Goal: Task Accomplishment & Management: Manage account settings

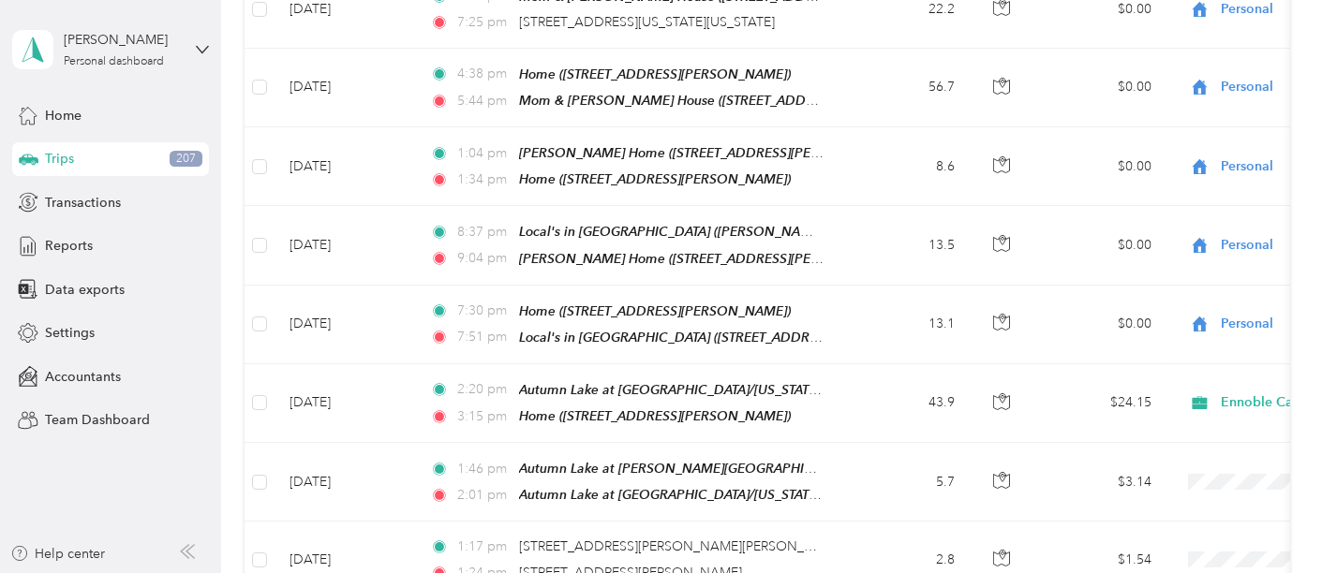
scroll to position [11159, 0]
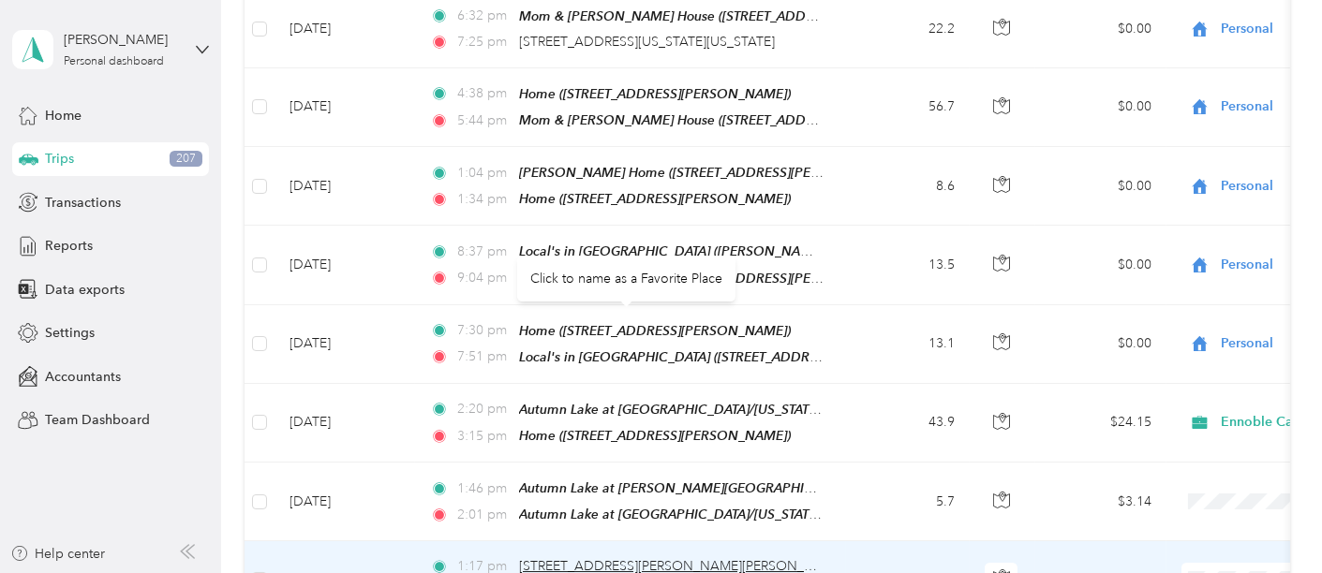
click at [645, 558] on span "[STREET_ADDRESS][PERSON_NAME][PERSON_NAME]" at bounding box center [682, 566] width 327 height 16
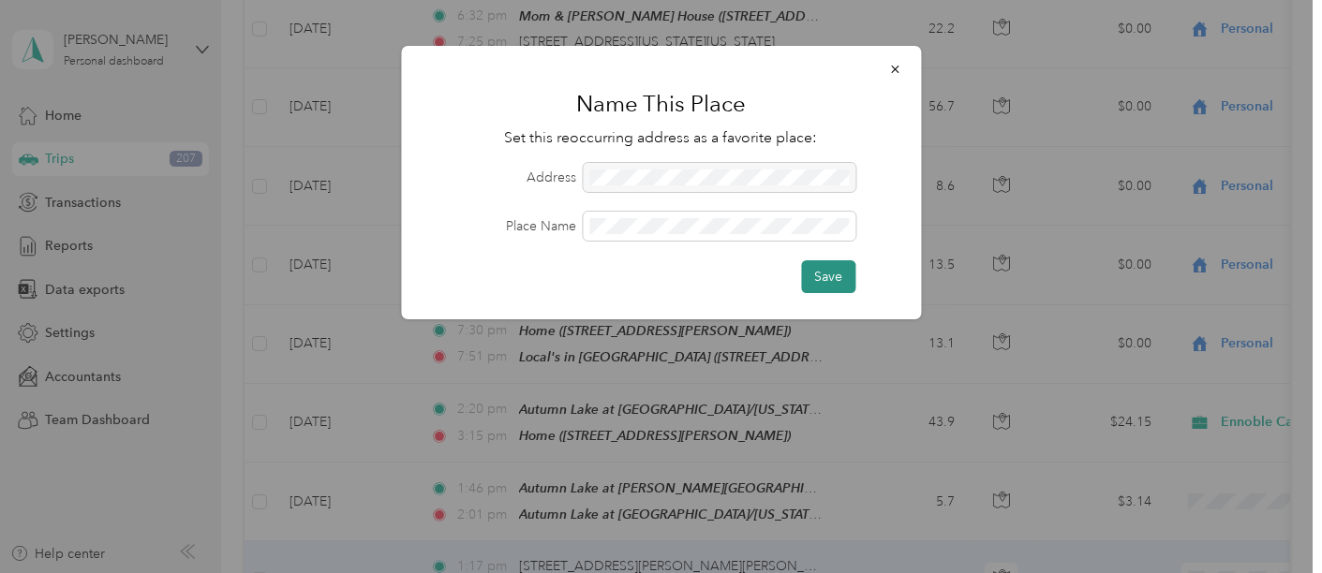
click at [835, 283] on button "Save" at bounding box center [828, 277] width 54 height 33
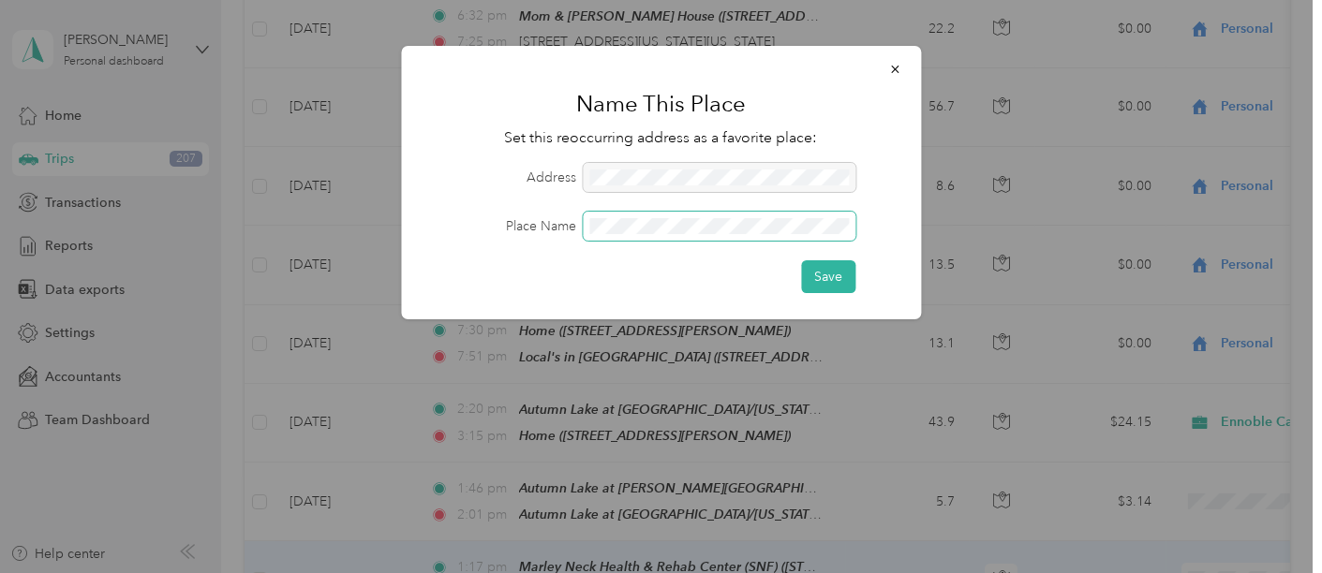
scroll to position [0, 8]
click at [831, 267] on button "Save" at bounding box center [828, 277] width 54 height 33
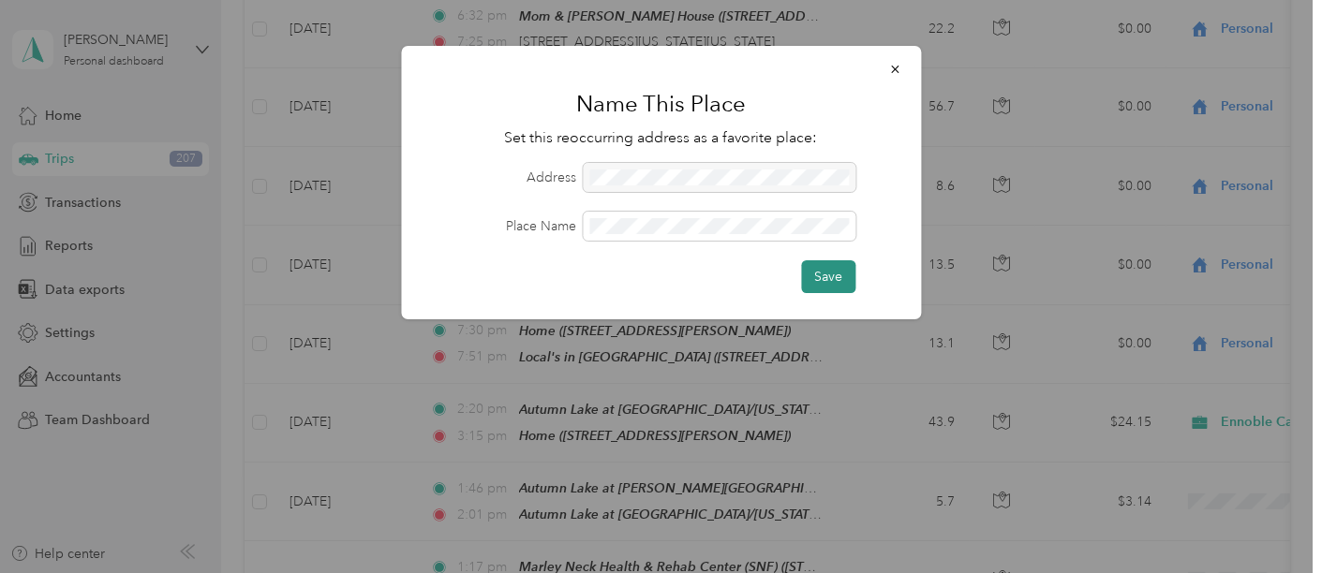
click at [827, 265] on button "Save" at bounding box center [828, 277] width 54 height 33
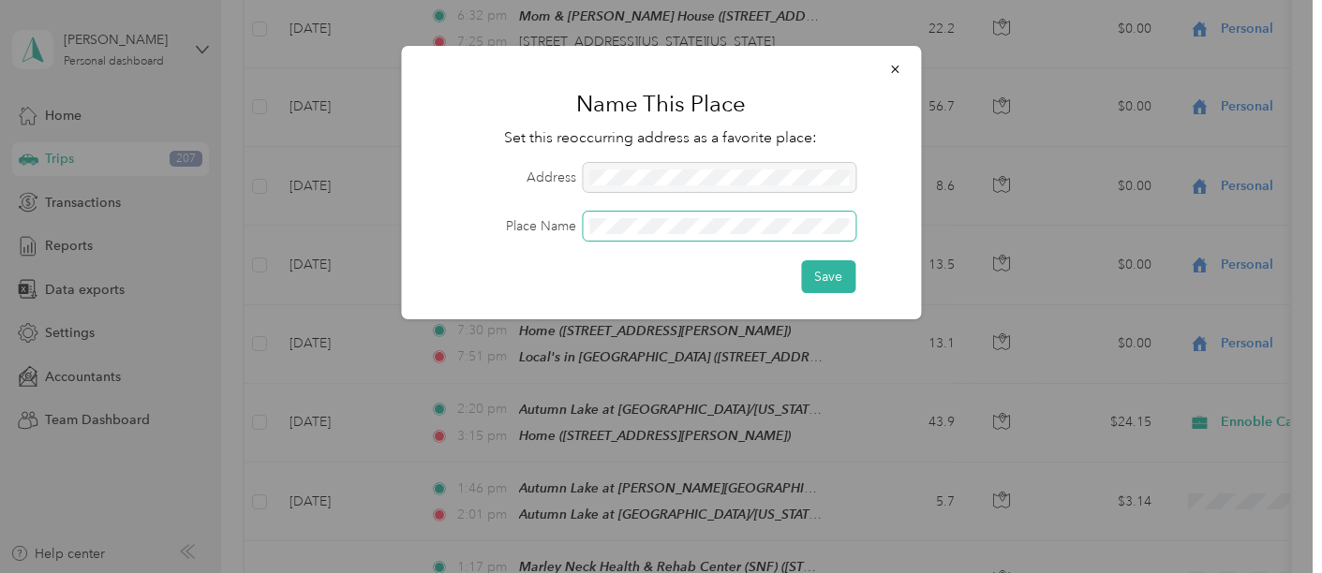
scroll to position [0, 14]
click at [838, 276] on button "Save" at bounding box center [828, 277] width 54 height 33
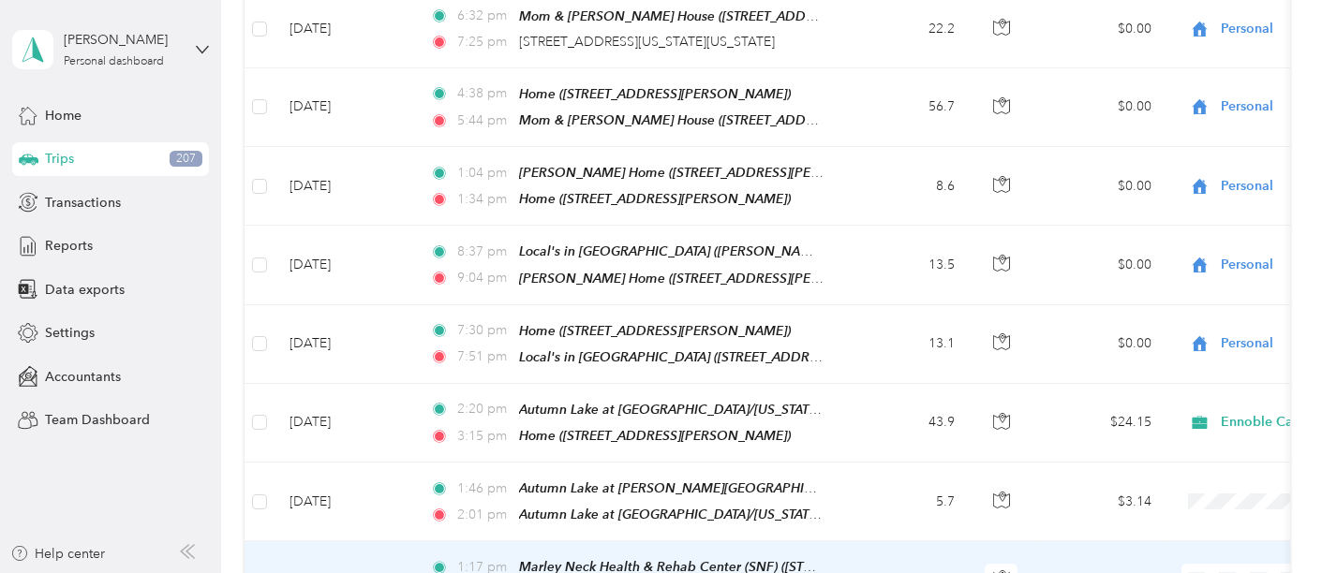
scroll to position [11264, 0]
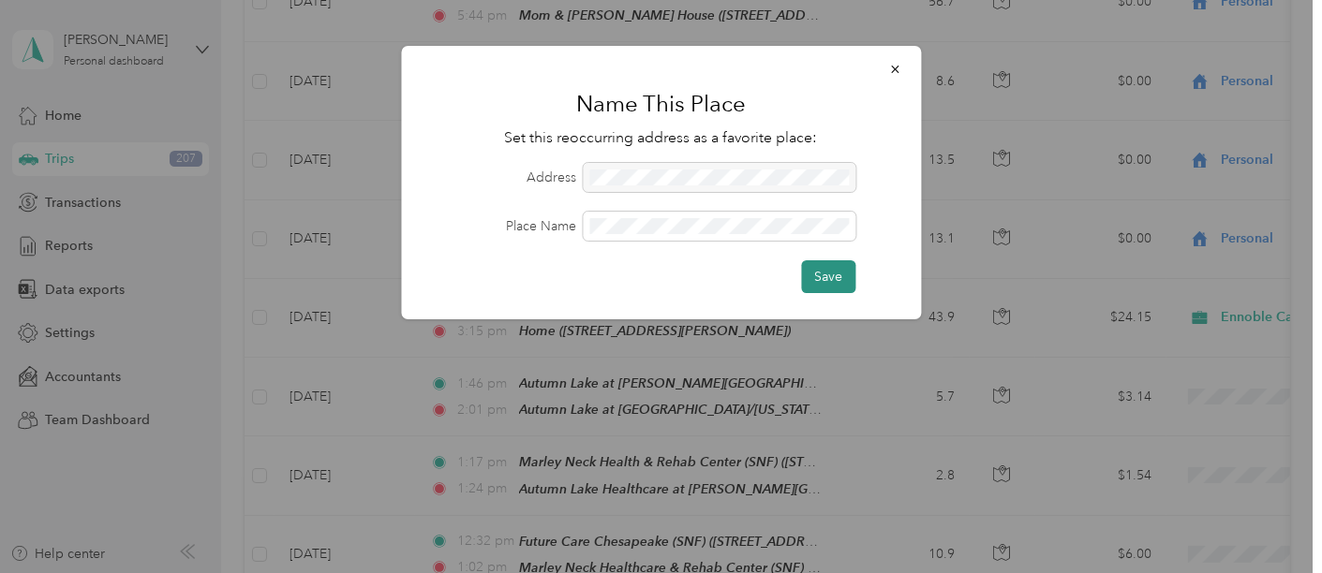
click at [835, 274] on button "Save" at bounding box center [828, 277] width 54 height 33
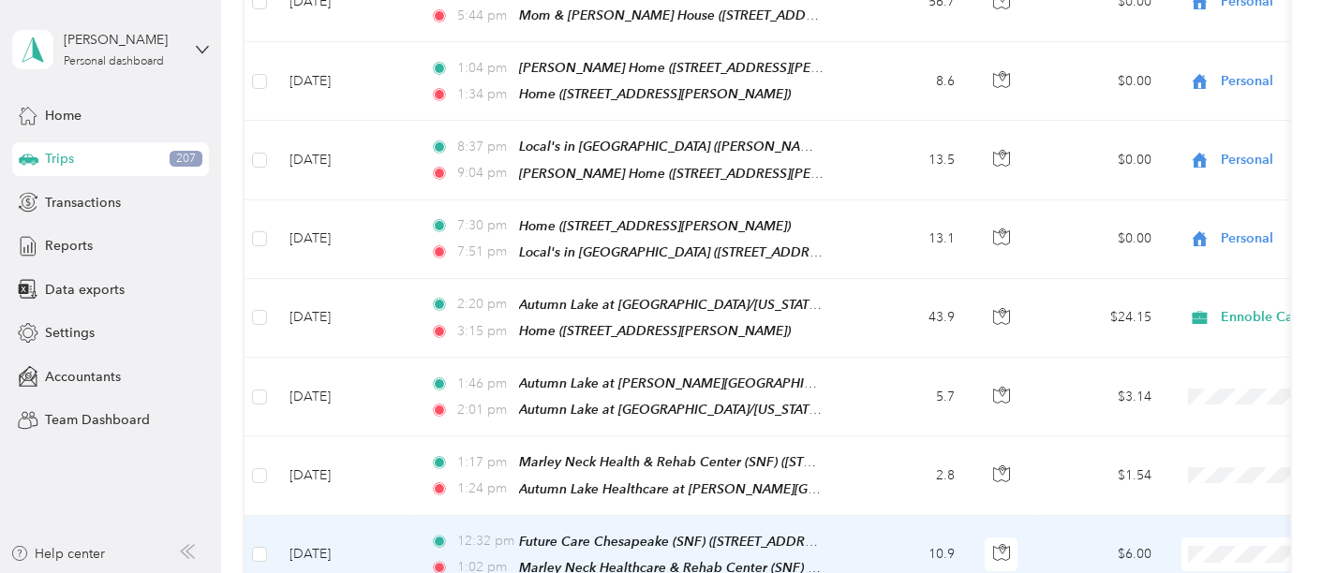
scroll to position [11368, 0]
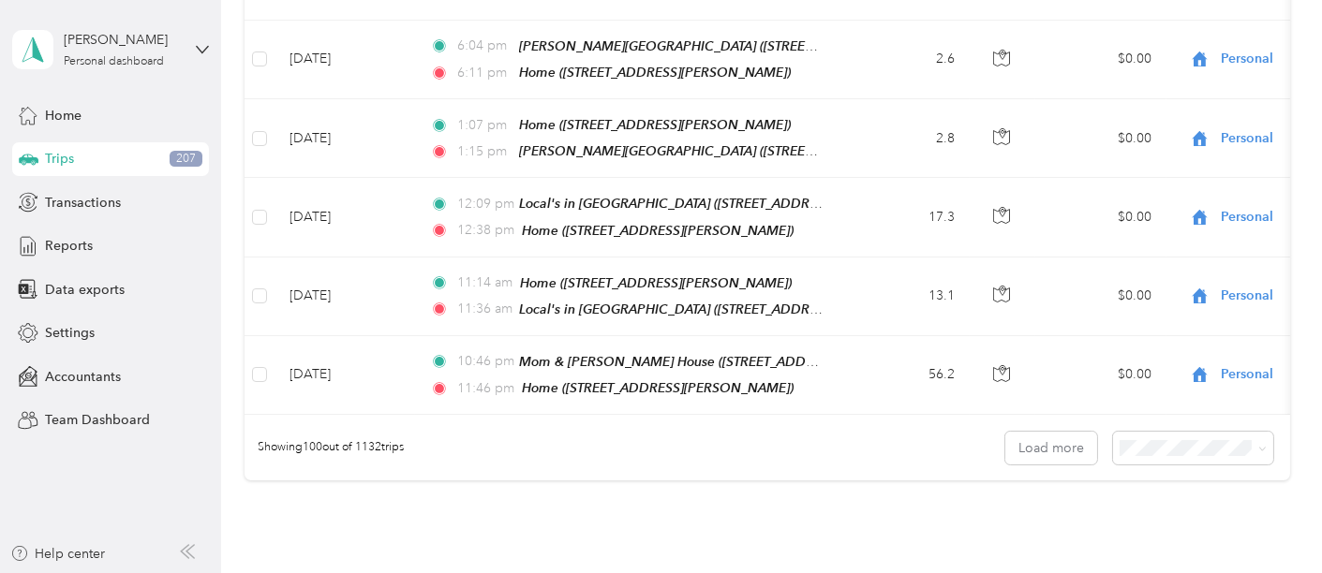
scroll to position [7764, 0]
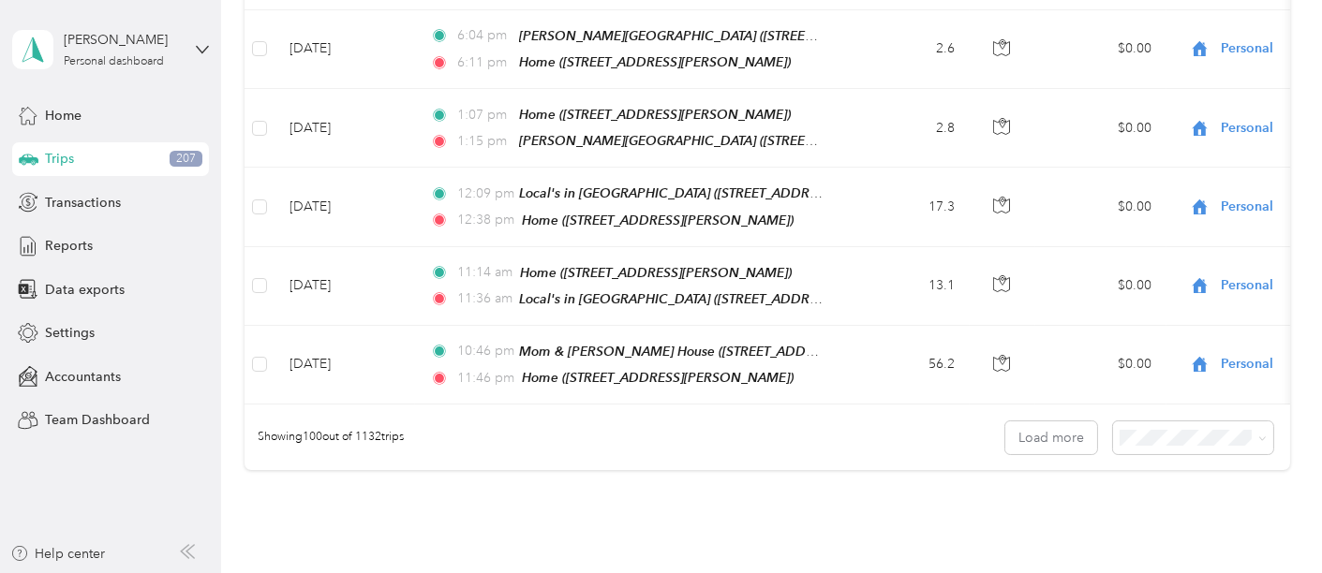
click at [1041, 422] on button "Load more" at bounding box center [1051, 438] width 92 height 33
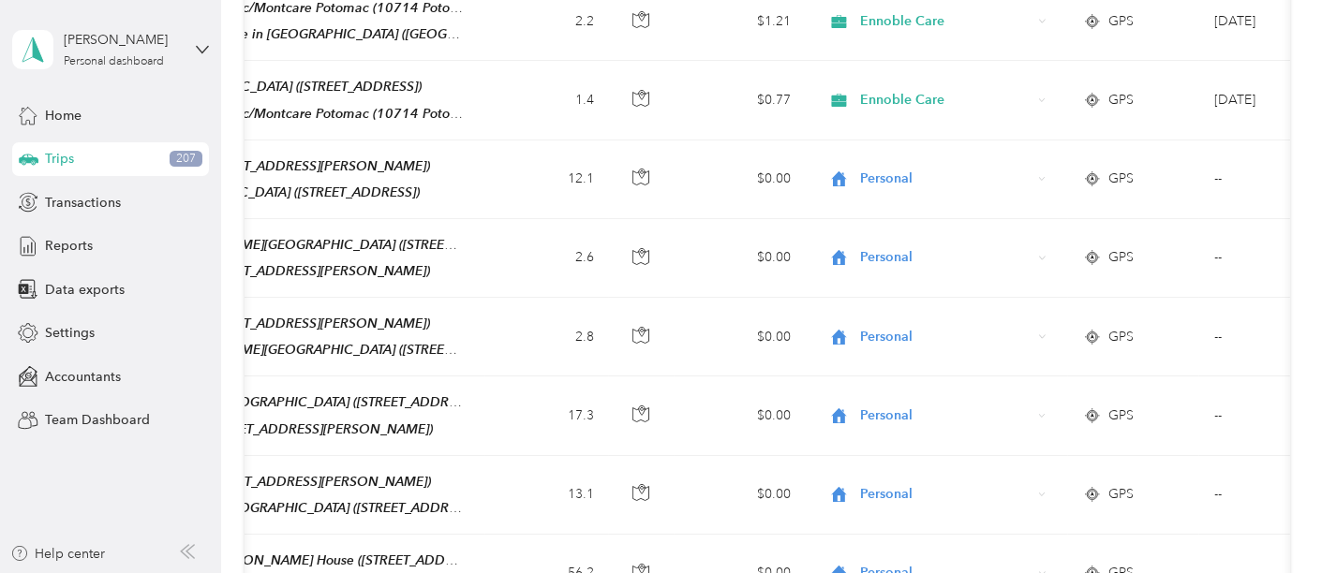
scroll to position [0, 0]
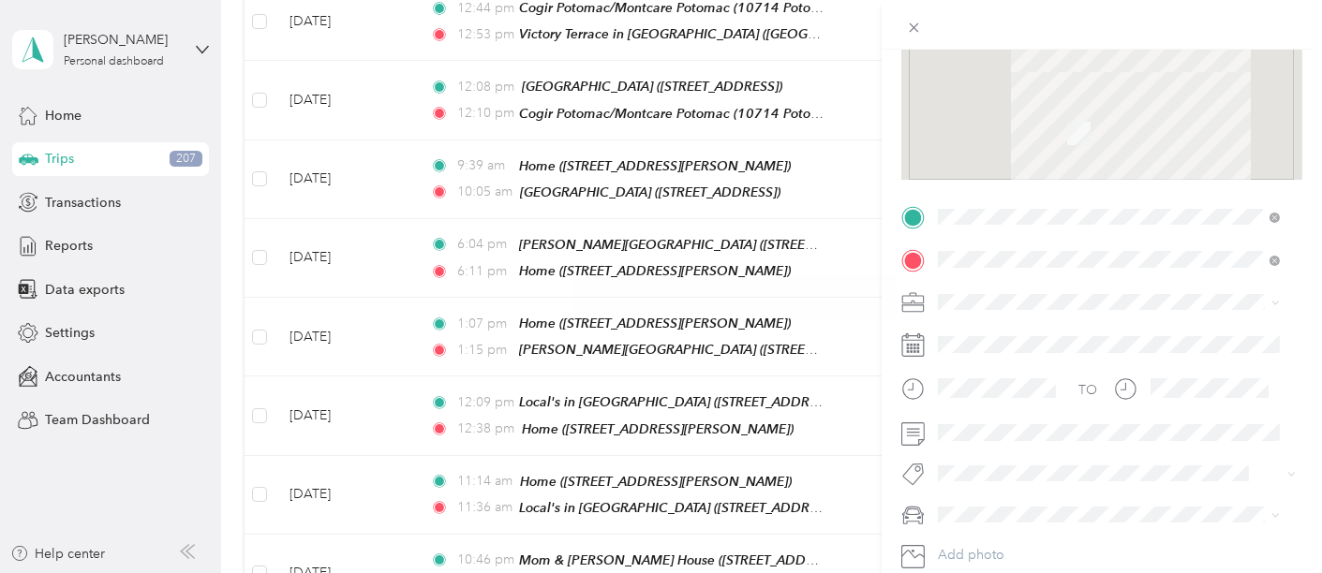
scroll to position [237, 0]
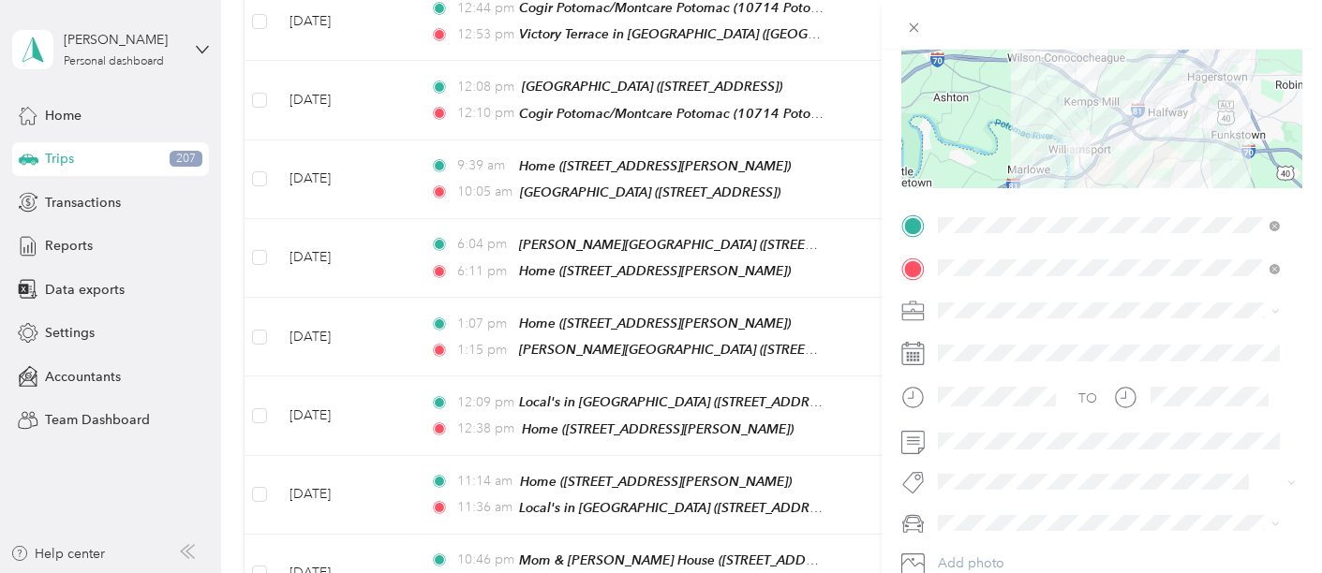
click at [201, 78] on div "Trip details Save This trip cannot be edited because it is either under review,…" at bounding box center [661, 286] width 1322 height 573
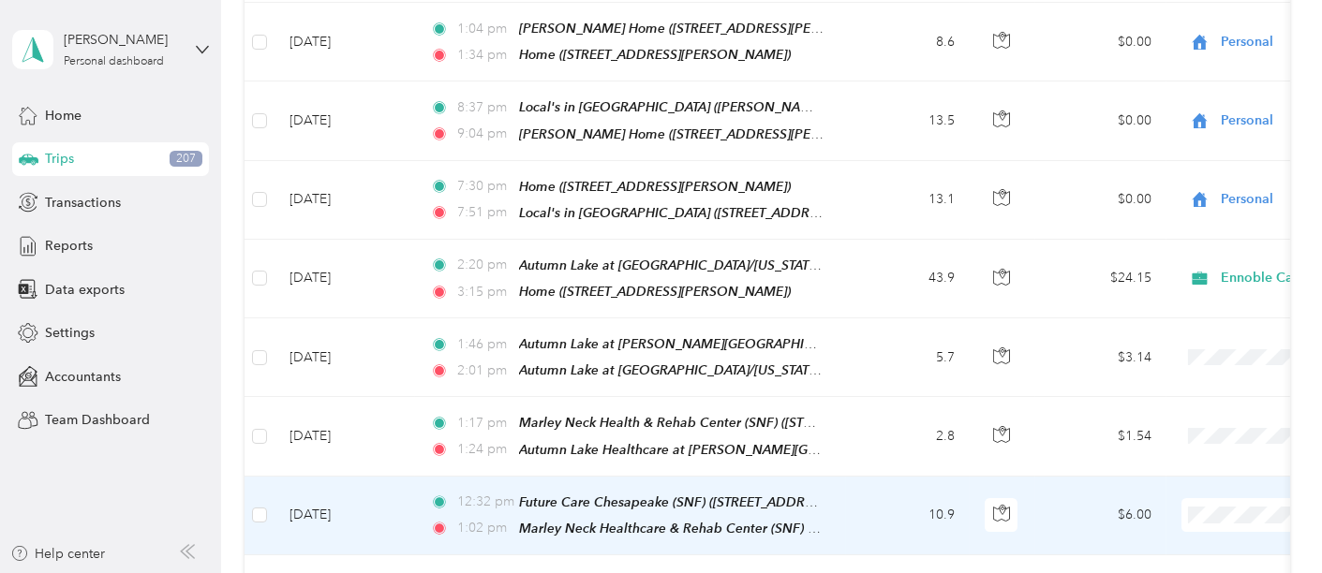
scroll to position [11095, 0]
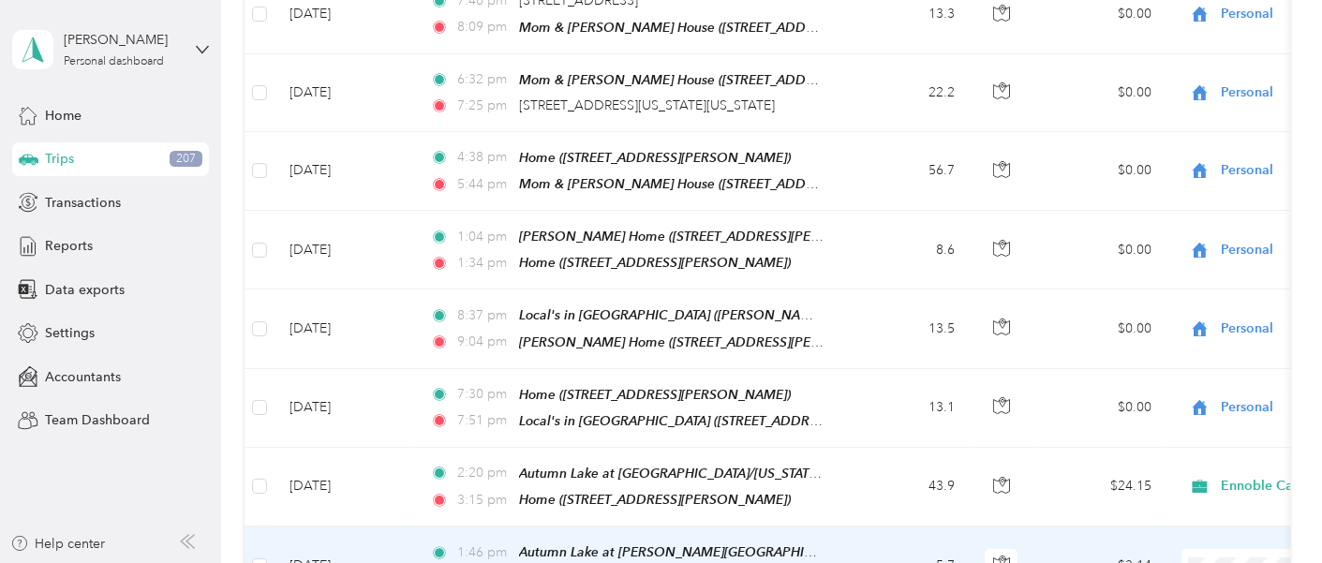
click at [1188, 212] on span "Ennoble Care" at bounding box center [1263, 219] width 252 height 20
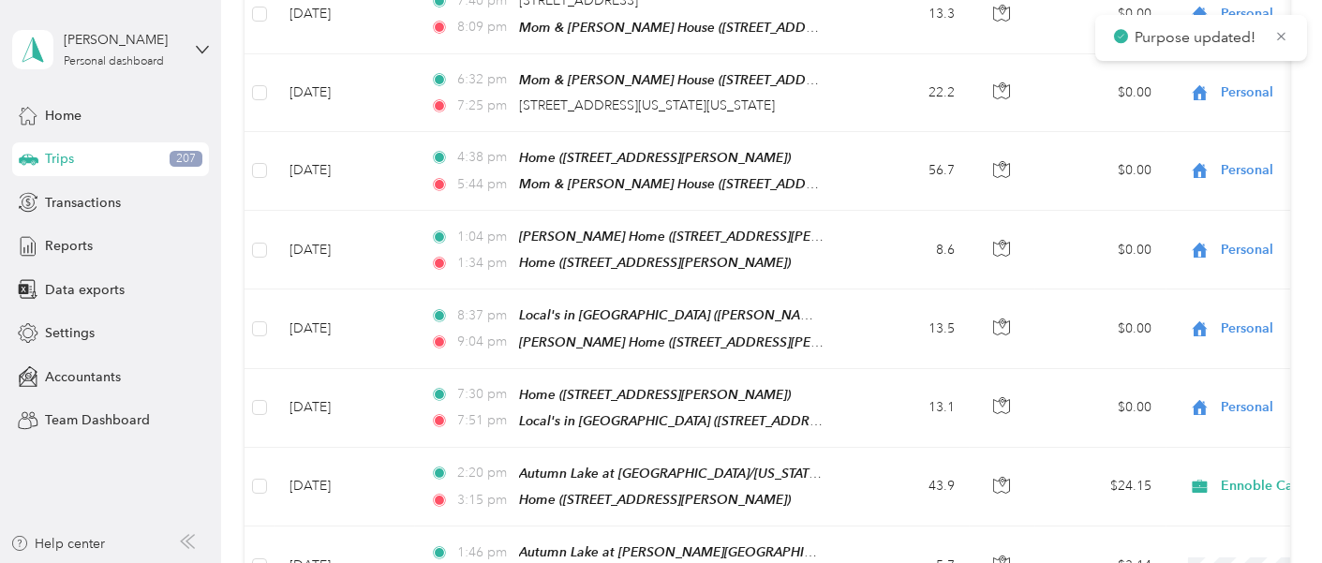
click at [1211, 298] on span "Ennoble Care" at bounding box center [1263, 294] width 252 height 20
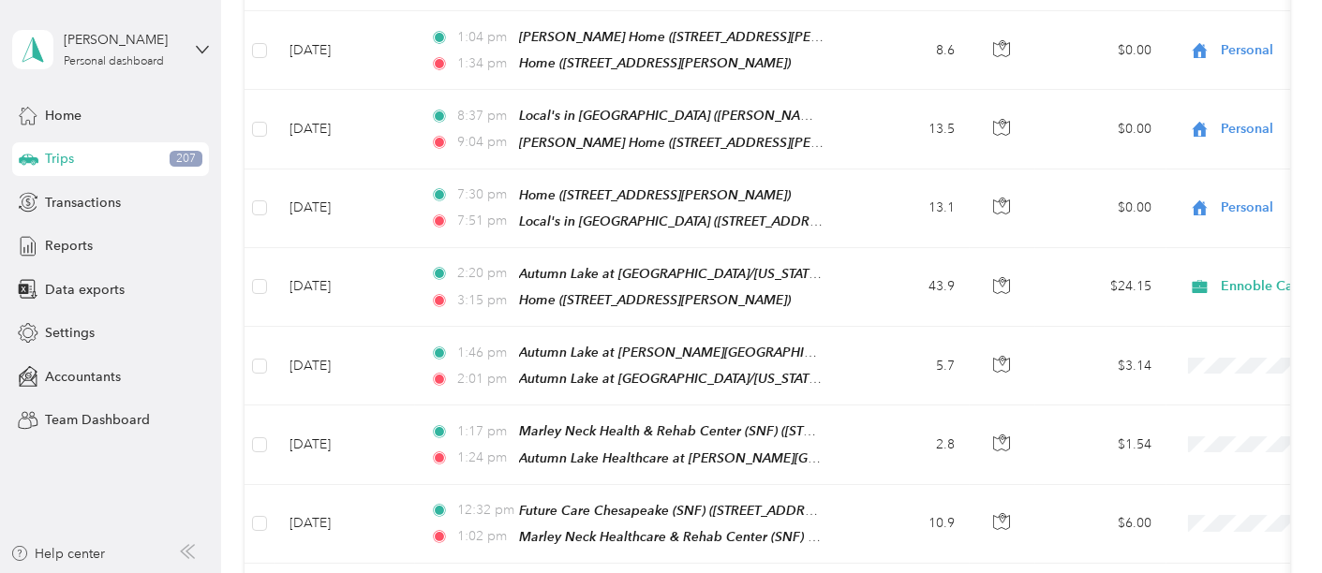
scroll to position [11303, 0]
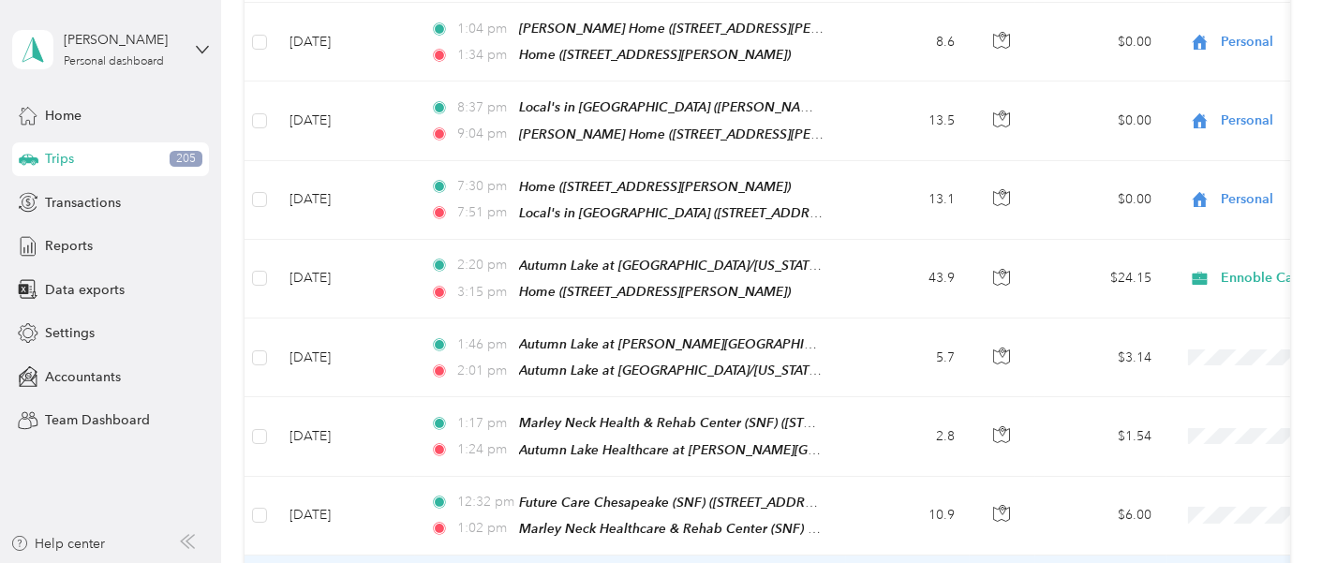
click at [1174, 234] on span "Ennoble Care" at bounding box center [1263, 241] width 252 height 20
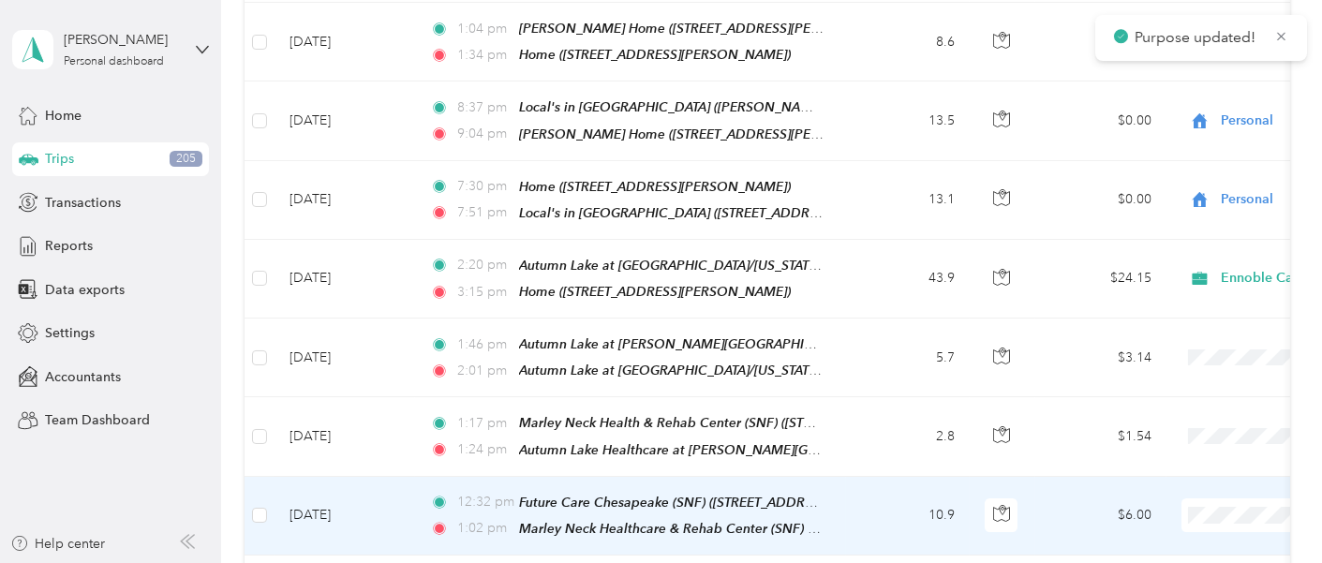
click at [1176, 459] on span "Ennoble Care" at bounding box center [1263, 464] width 252 height 20
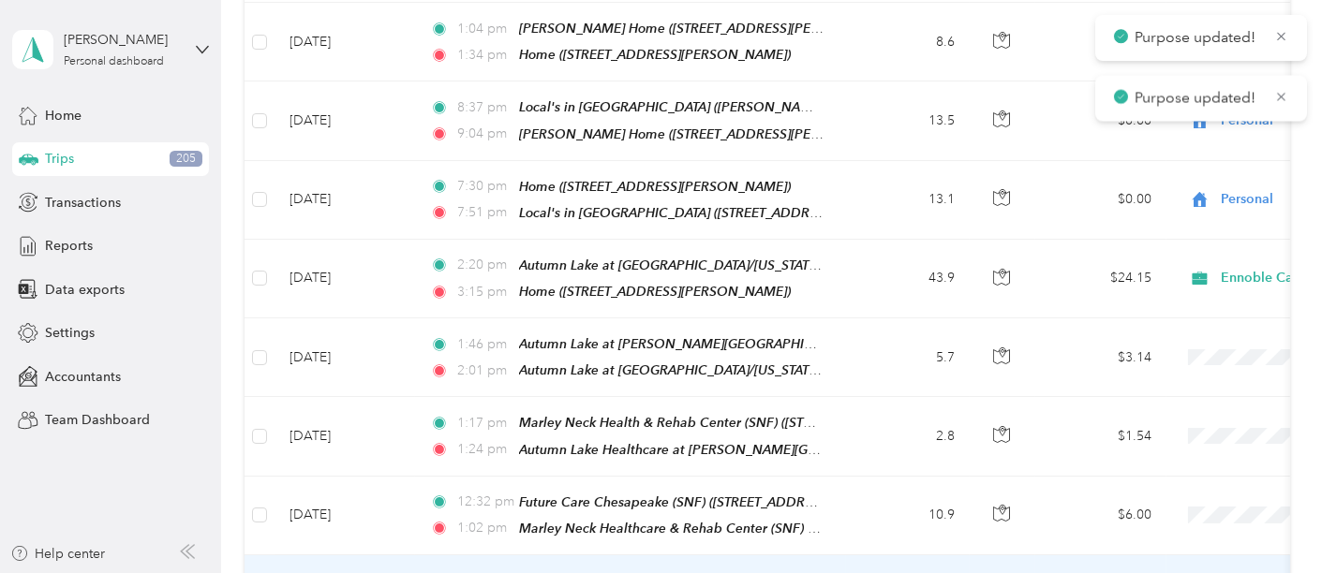
scroll to position [11408, 0]
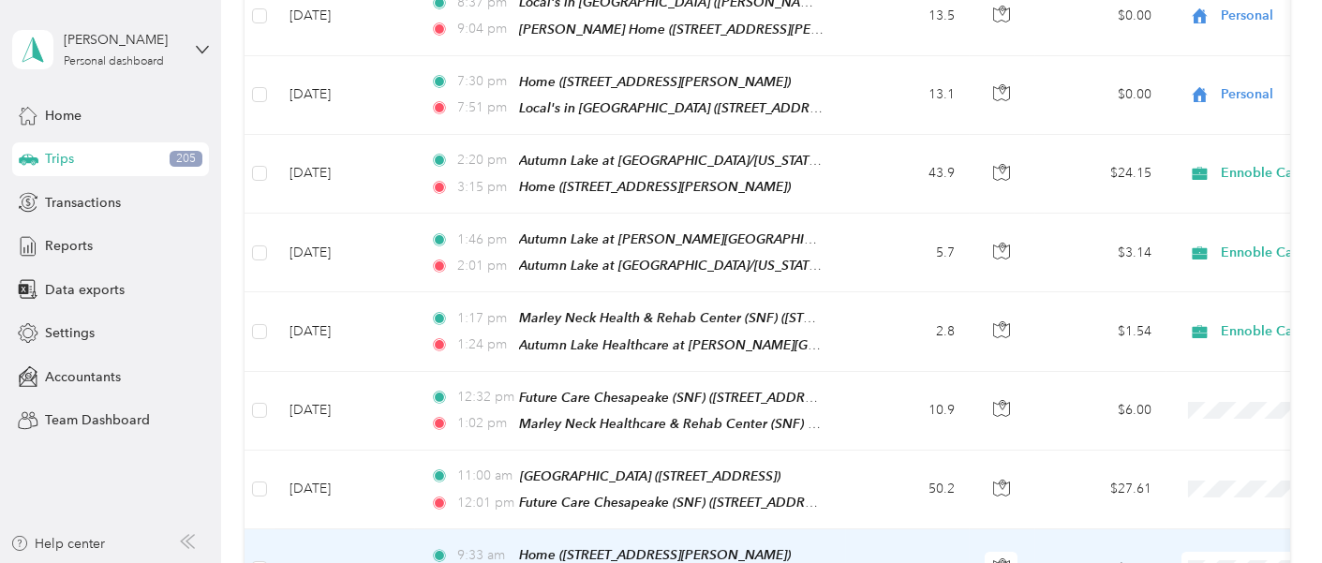
click at [1171, 79] on span "Personal" at bounding box center [1263, 83] width 252 height 20
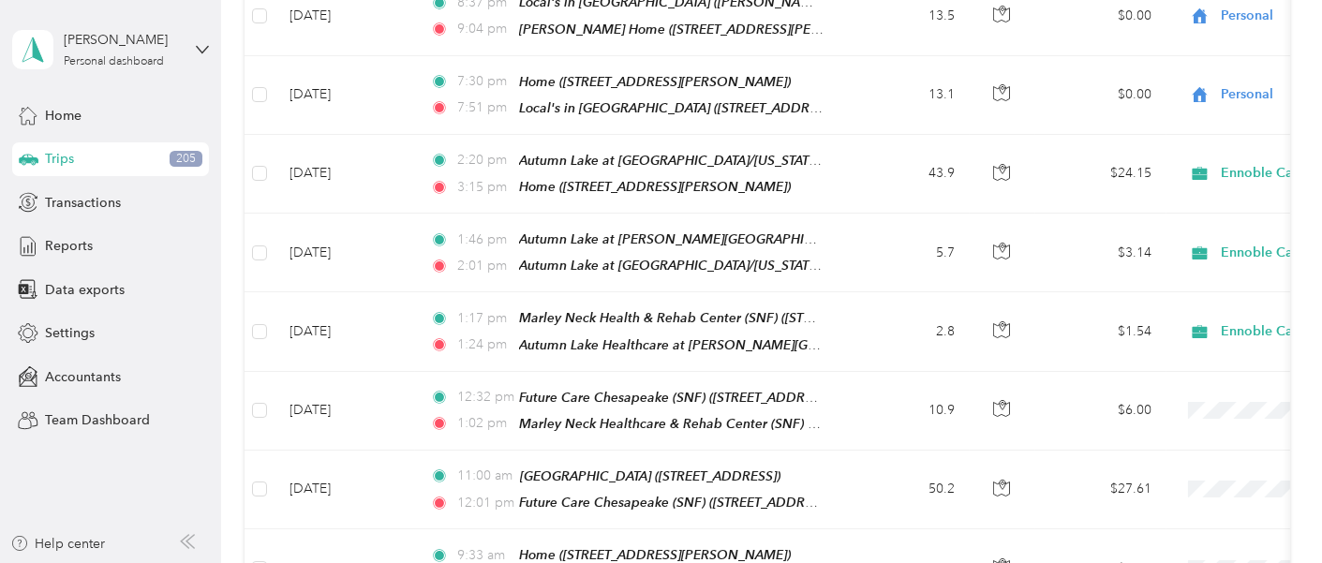
click at [1155, 156] on span "Personal" at bounding box center [1263, 159] width 252 height 20
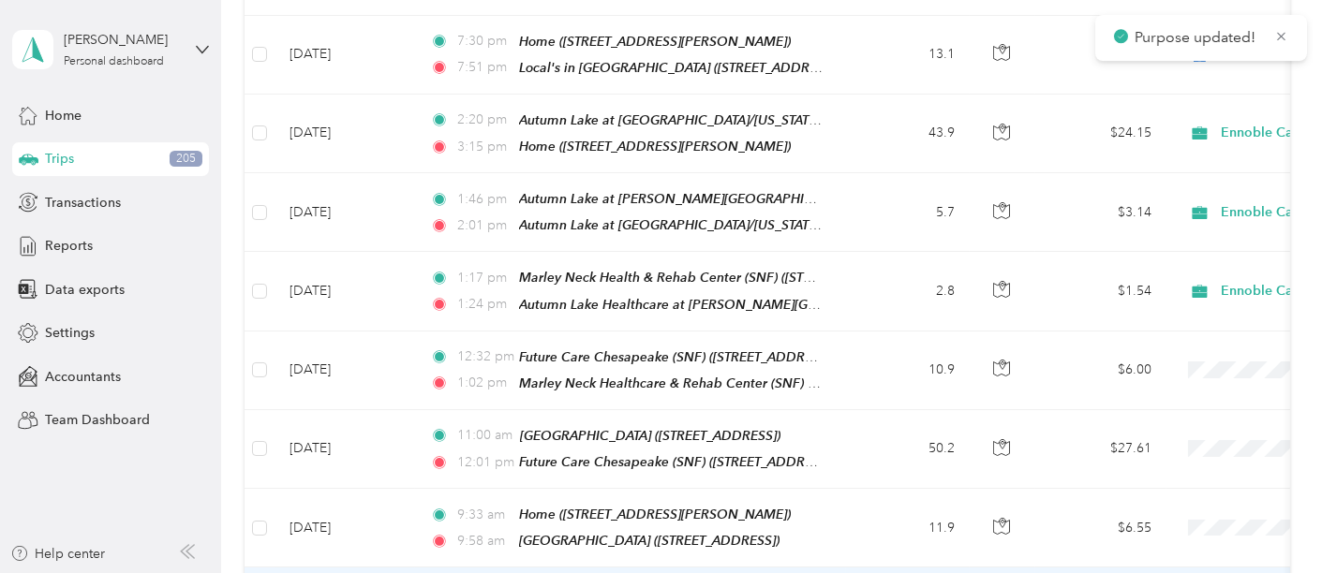
scroll to position [11512, 0]
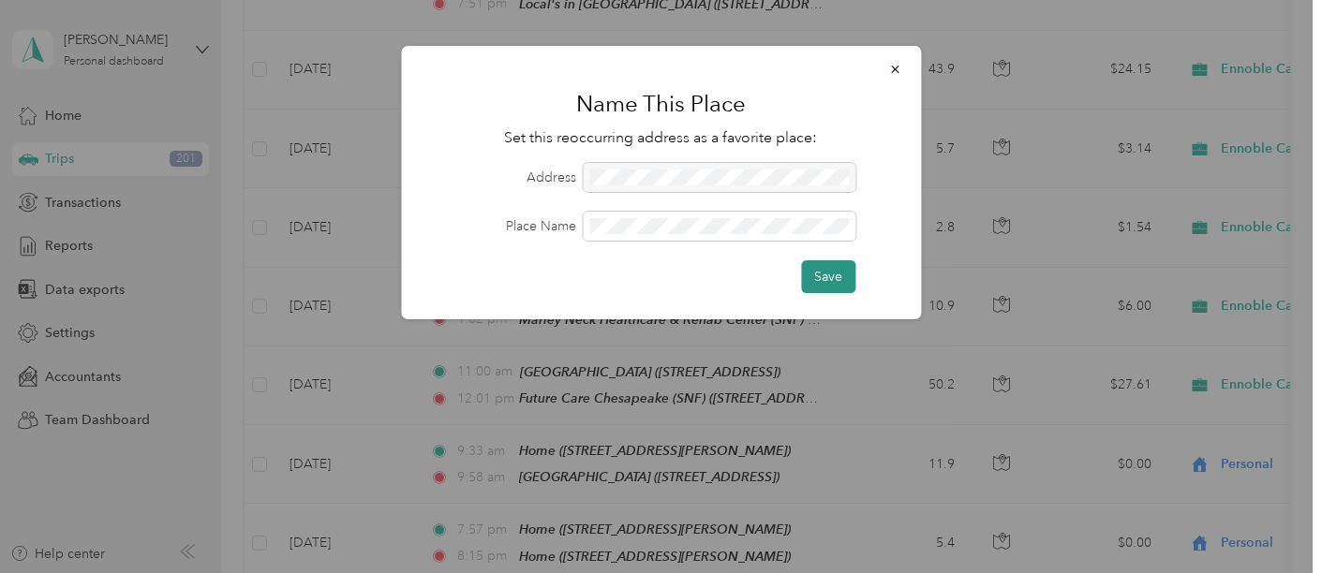
click at [835, 269] on button "Save" at bounding box center [828, 277] width 54 height 33
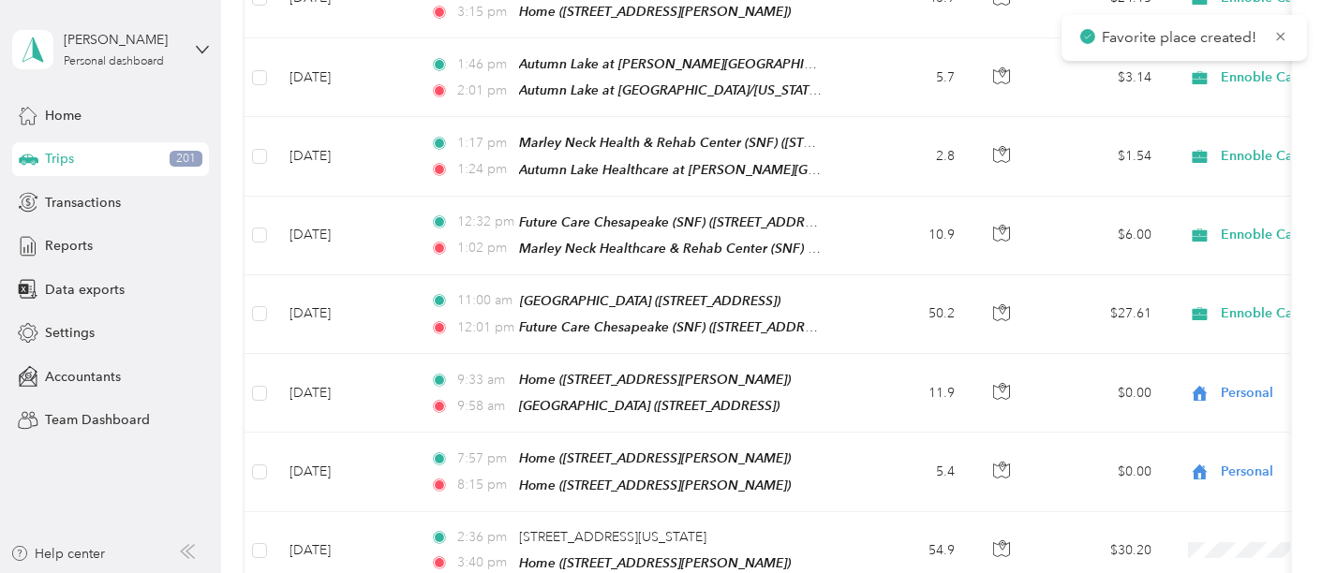
scroll to position [11616, 0]
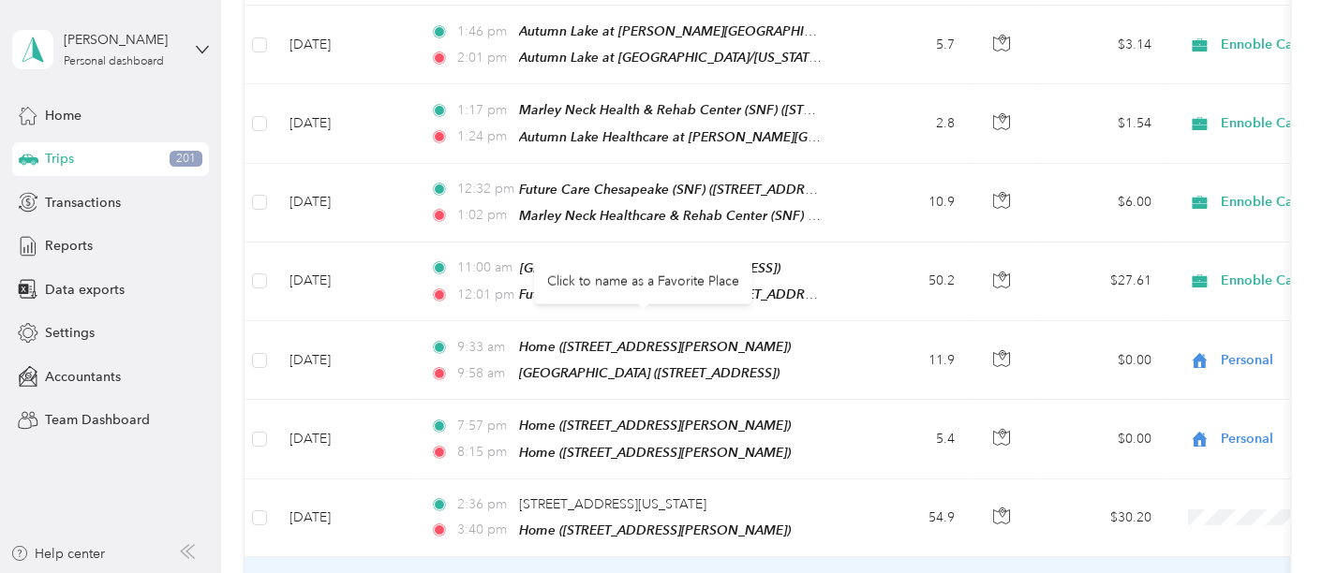
click at [638, 573] on div "[STREET_ADDRESS]" at bounding box center [578, 583] width 119 height 21
click at [638, 573] on span "[STREET_ADDRESS]" at bounding box center [578, 582] width 119 height 16
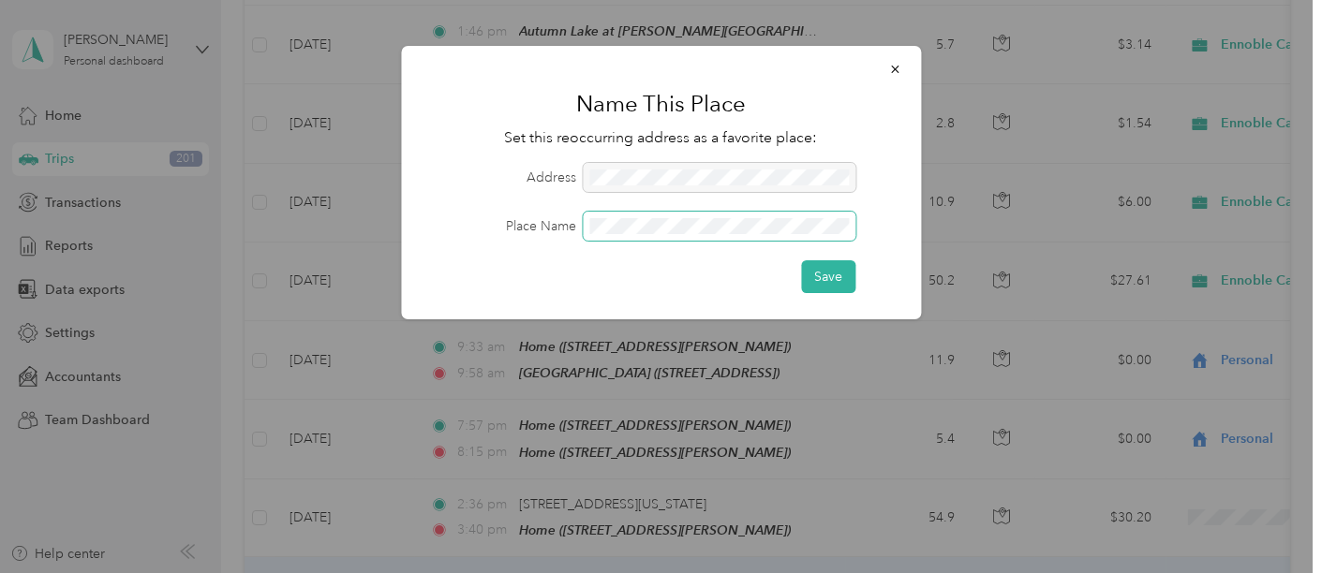
click at [667, 236] on span at bounding box center [719, 226] width 273 height 29
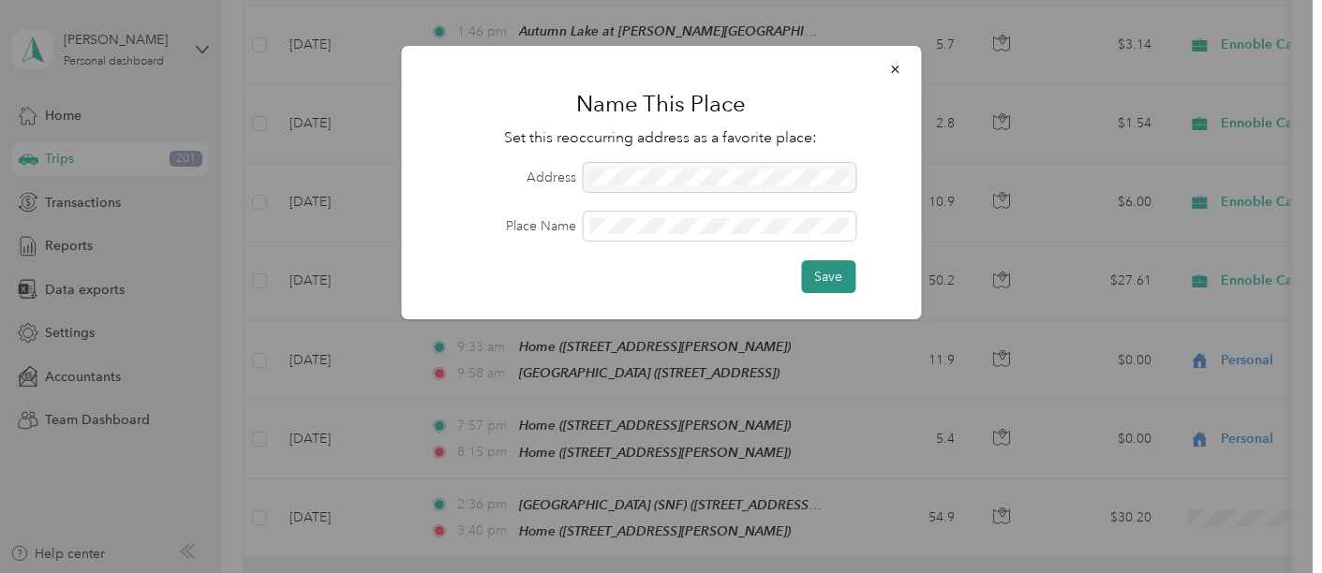
click at [835, 280] on button "Save" at bounding box center [828, 277] width 54 height 33
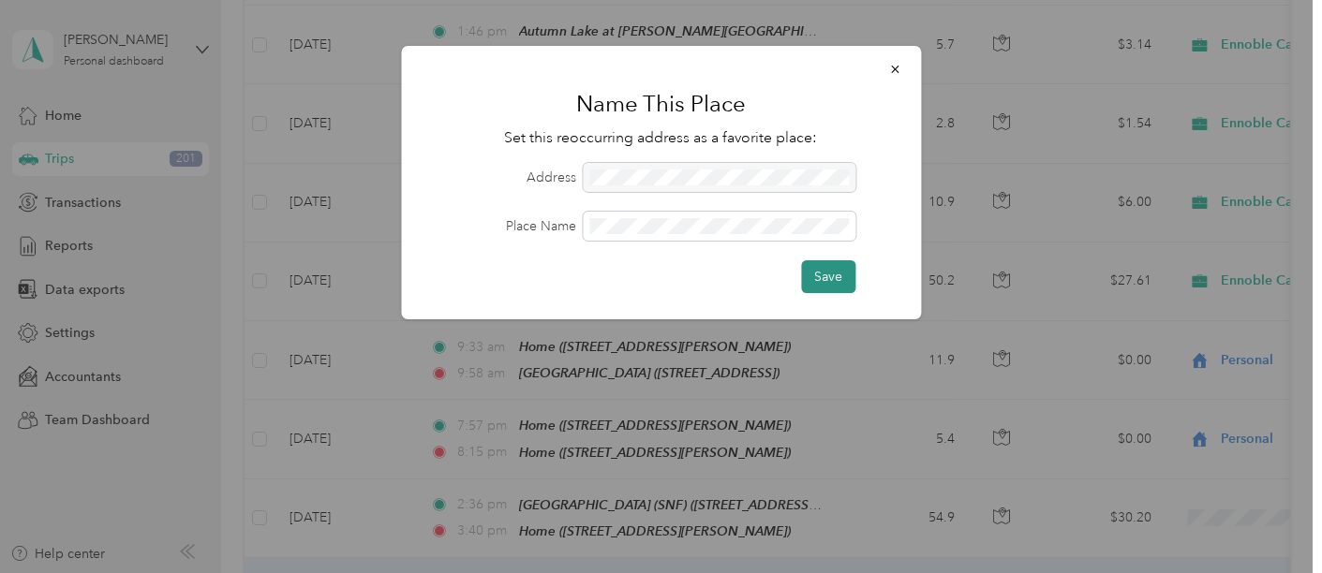
click at [825, 274] on button "Save" at bounding box center [828, 277] width 54 height 33
